Goal: Book appointment/travel/reservation

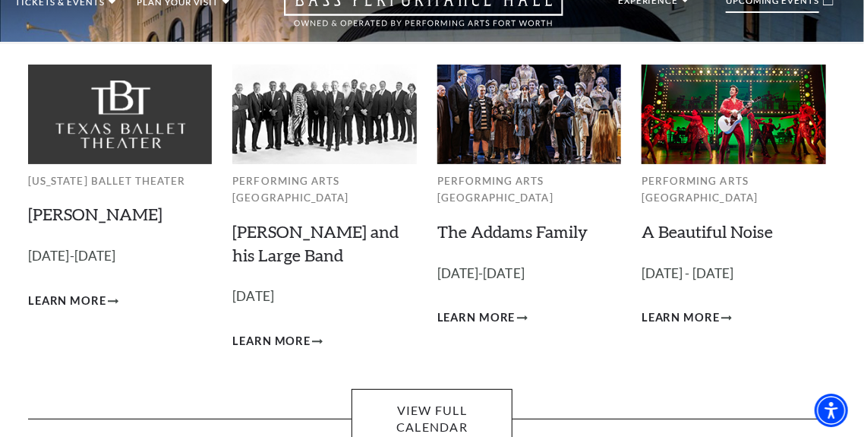
scroll to position [80, 0]
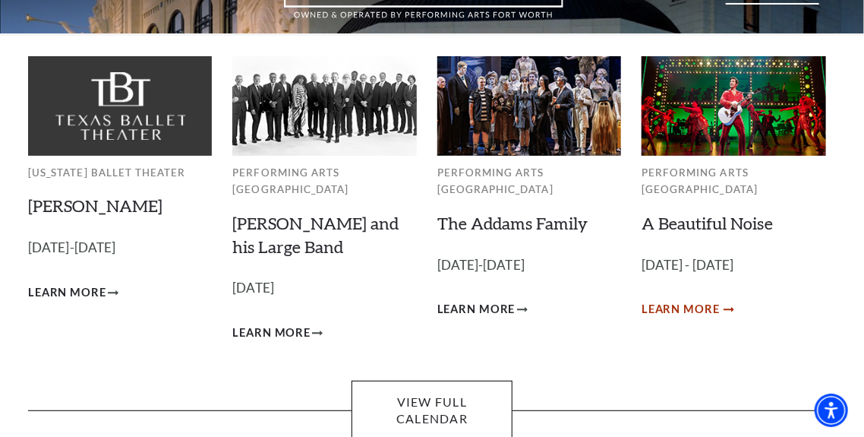
click at [680, 300] on span "Learn More" at bounding box center [681, 309] width 78 height 19
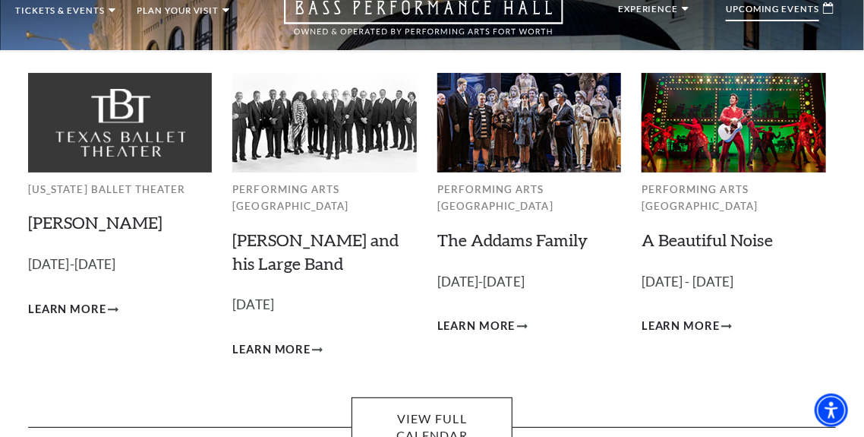
scroll to position [53, 0]
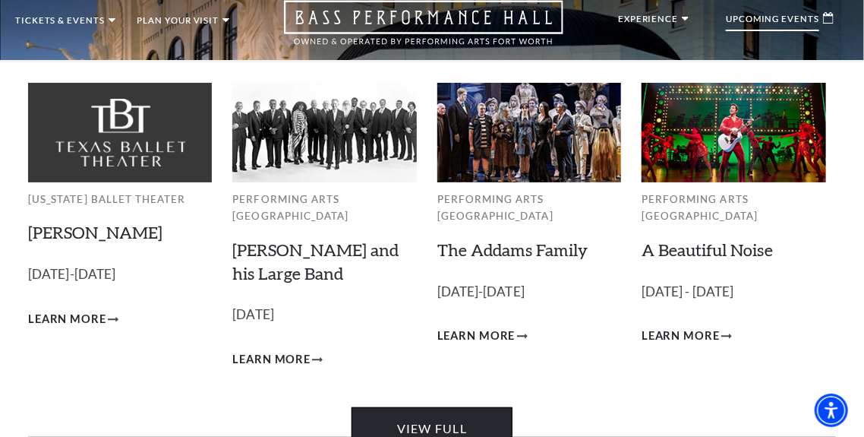
click at [434, 425] on link "View Full Calendar" at bounding box center [433, 437] width 162 height 60
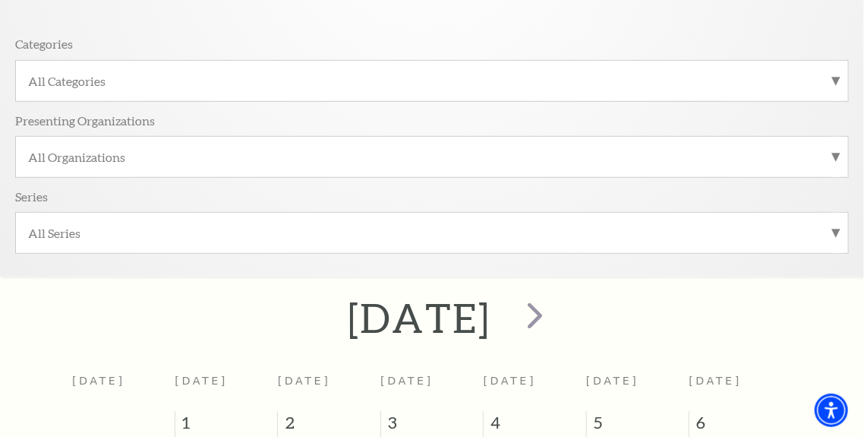
scroll to position [475, 0]
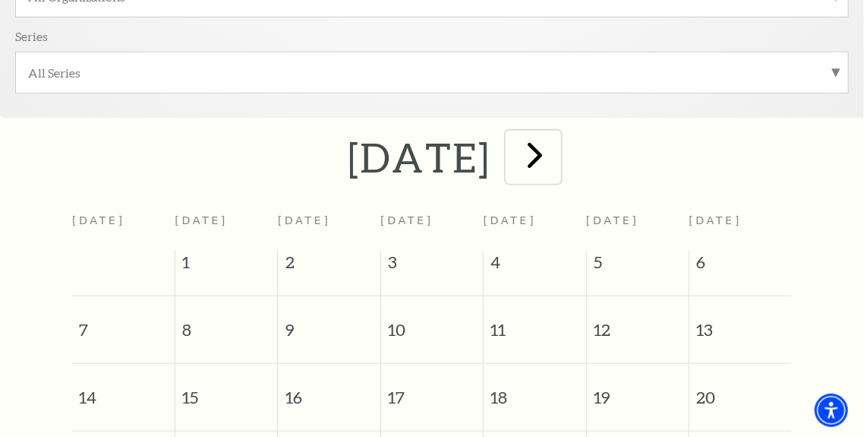
click at [557, 161] on span "next" at bounding box center [534, 154] width 43 height 43
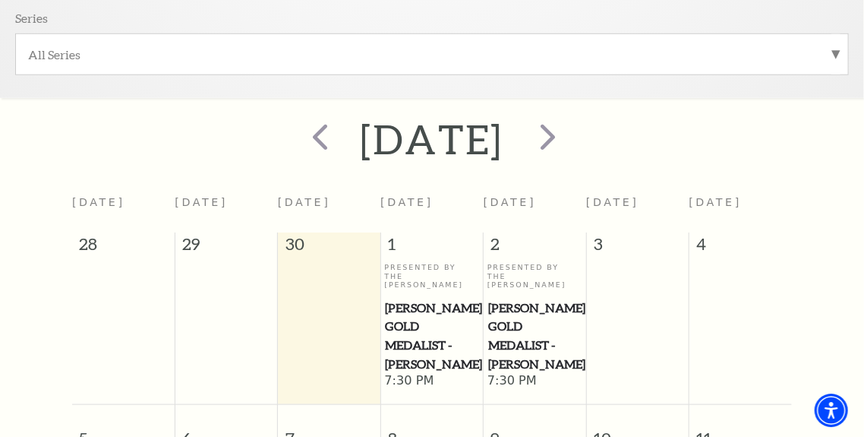
scroll to position [468, 0]
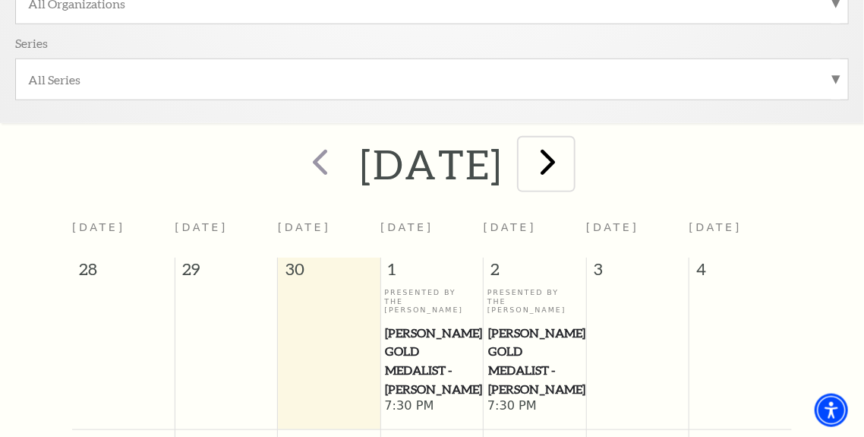
click at [570, 158] on span "next" at bounding box center [547, 161] width 43 height 43
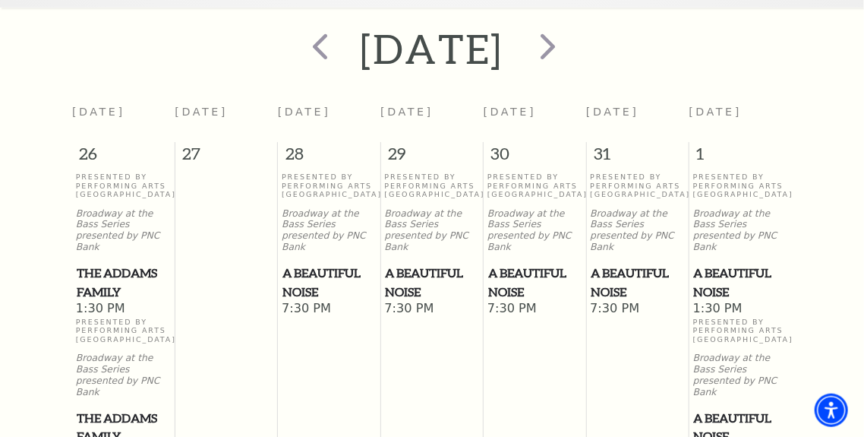
scroll to position [542, 0]
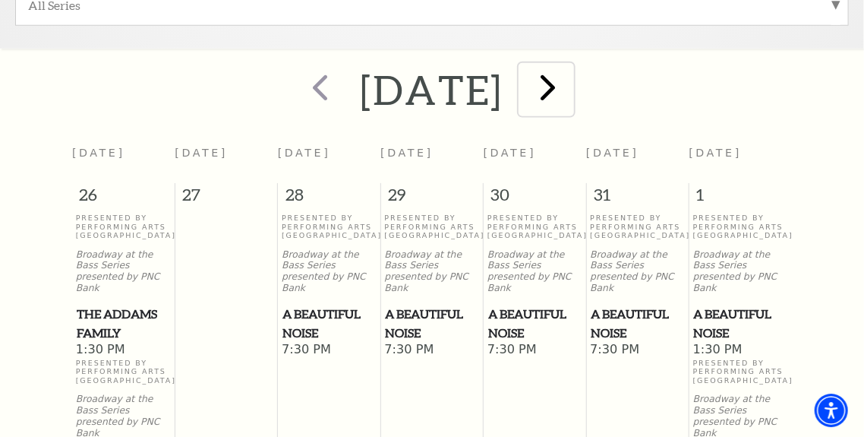
click at [570, 83] on span "next" at bounding box center [547, 86] width 43 height 43
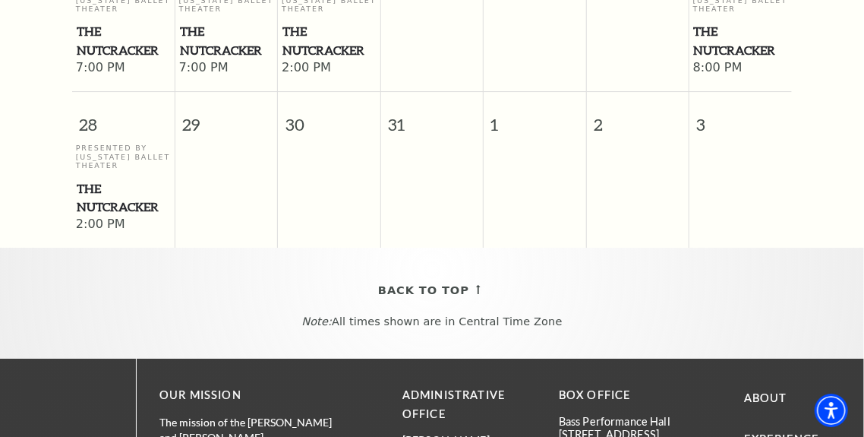
scroll to position [1859, 0]
